Goal: Find specific page/section

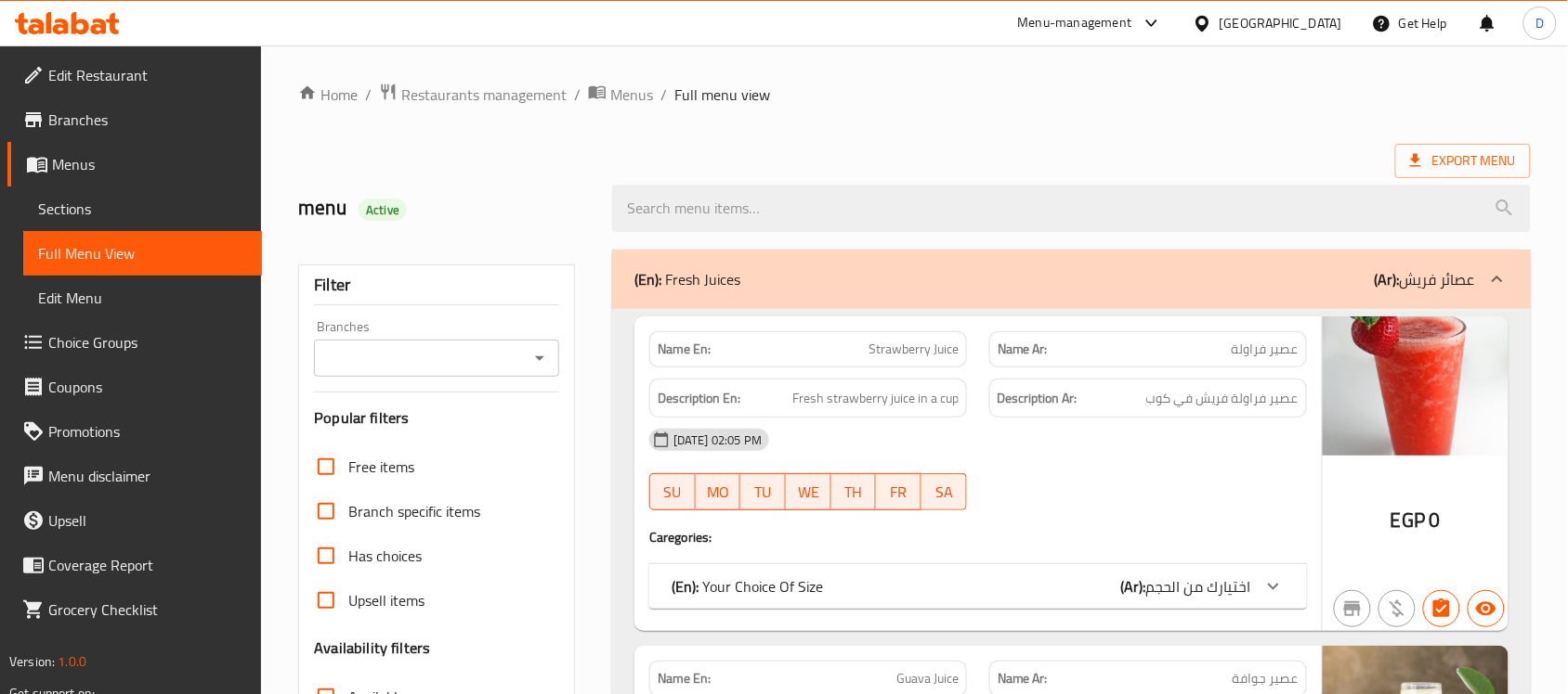
click at [1319, 31] on div "[GEOGRAPHIC_DATA]" at bounding box center [1280, 23] width 122 height 21
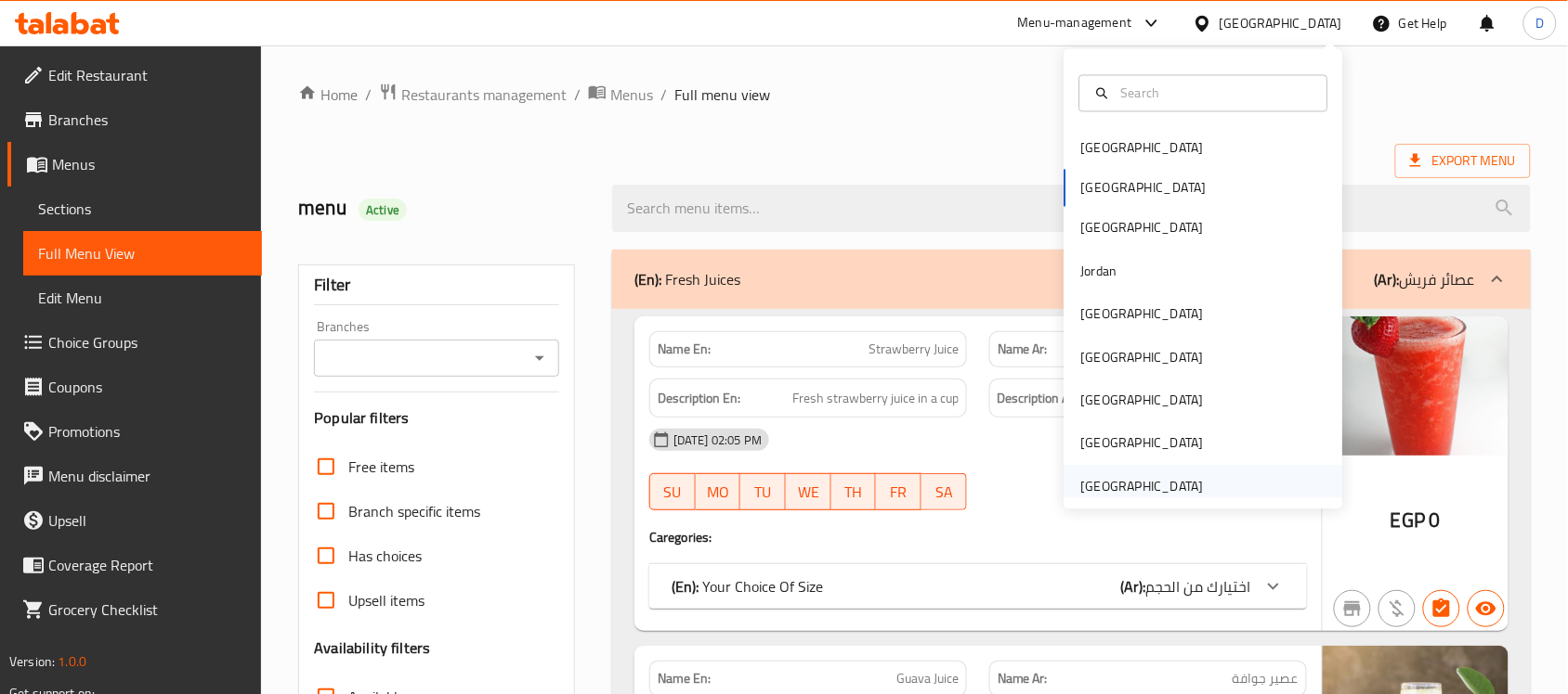
click at [1090, 489] on div "[GEOGRAPHIC_DATA]" at bounding box center [1142, 487] width 122 height 21
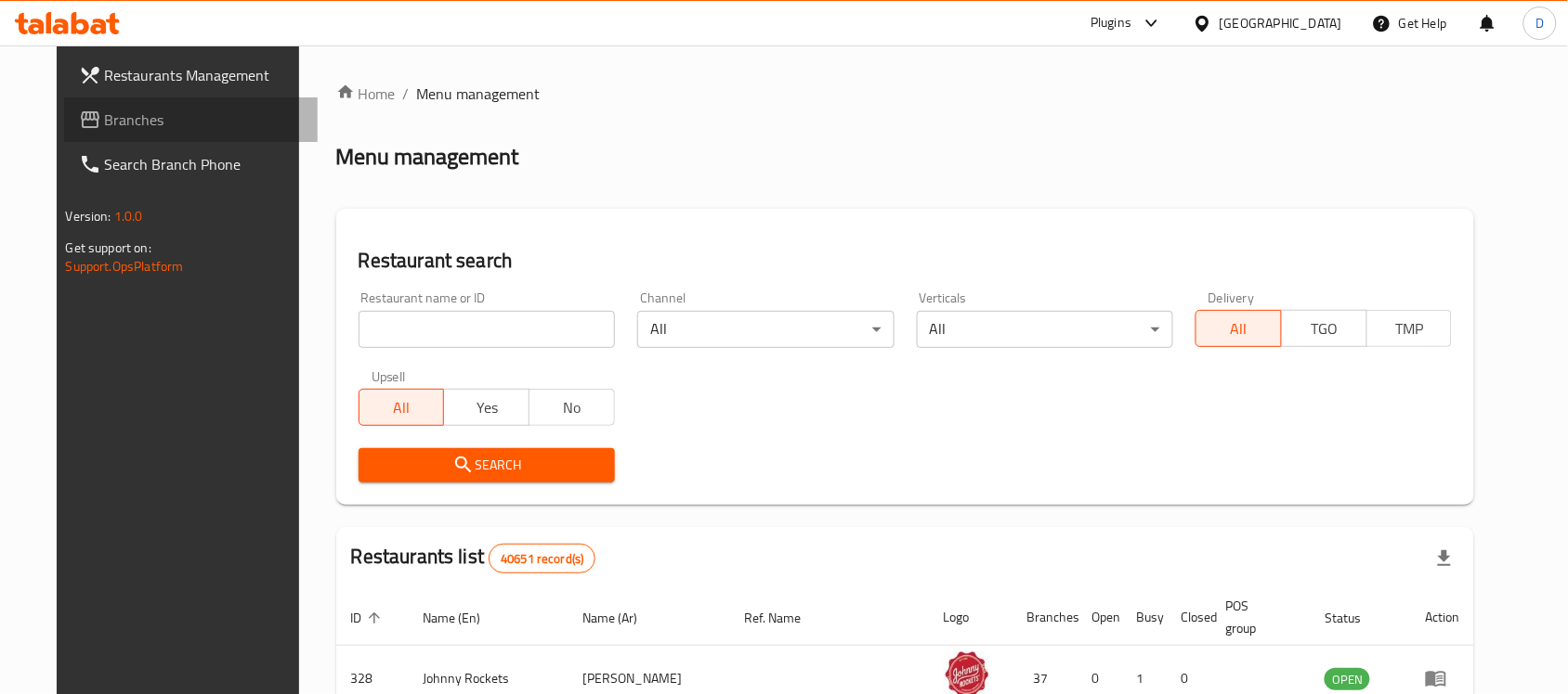
click at [105, 117] on span "Branches" at bounding box center [204, 120] width 199 height 22
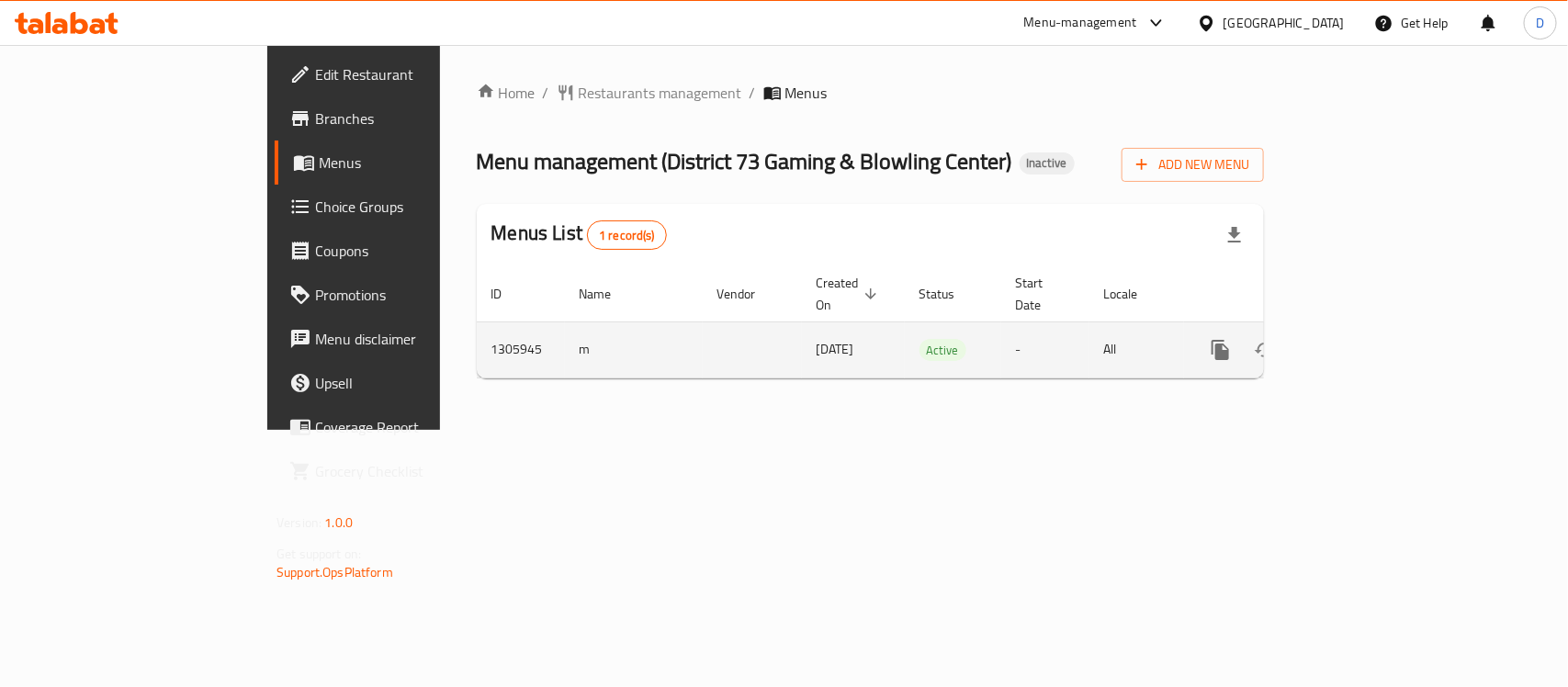
click at [1364, 339] on icon "enhanced table" at bounding box center [1353, 350] width 22 height 22
